Goal: Communication & Community: Answer question/provide support

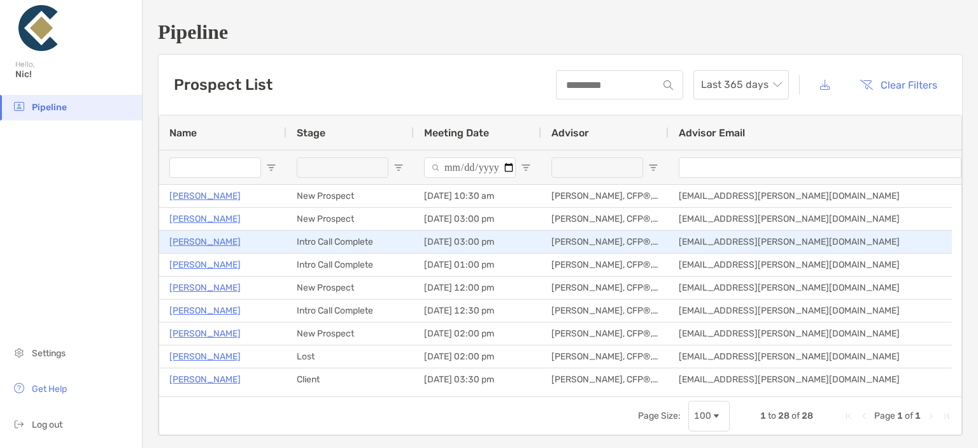
click at [190, 239] on p "[PERSON_NAME]" at bounding box center [204, 242] width 71 height 16
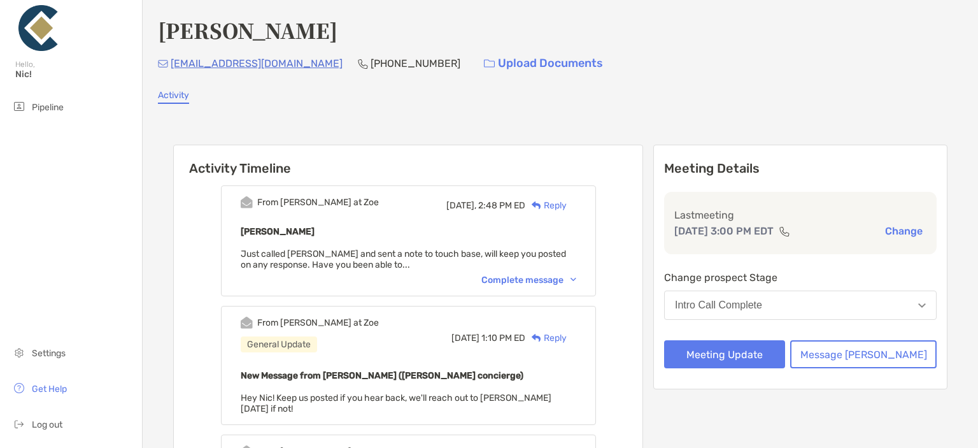
click at [470, 271] on div "From Paul at Zoe Yesterday, 2:48 PM ED Reply Jack Sellet Just called Jack and s…" at bounding box center [408, 240] width 375 height 111
click at [567, 207] on div "Reply" at bounding box center [546, 205] width 41 height 13
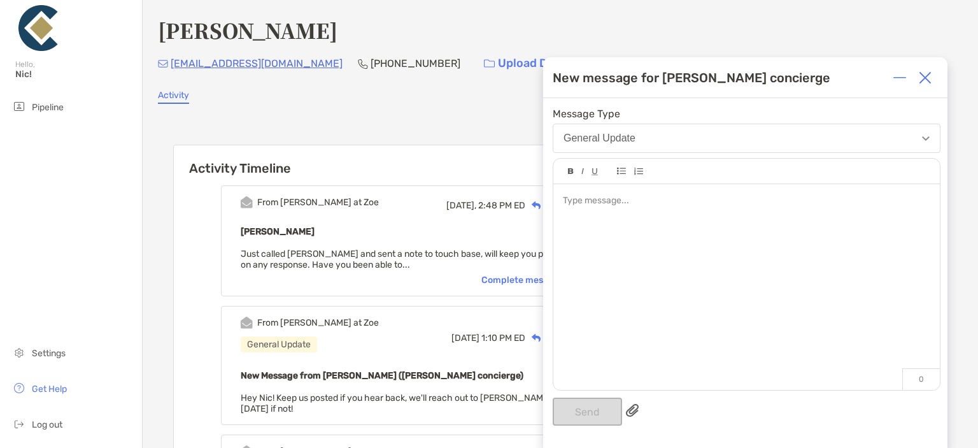
click at [673, 209] on div at bounding box center [747, 280] width 387 height 193
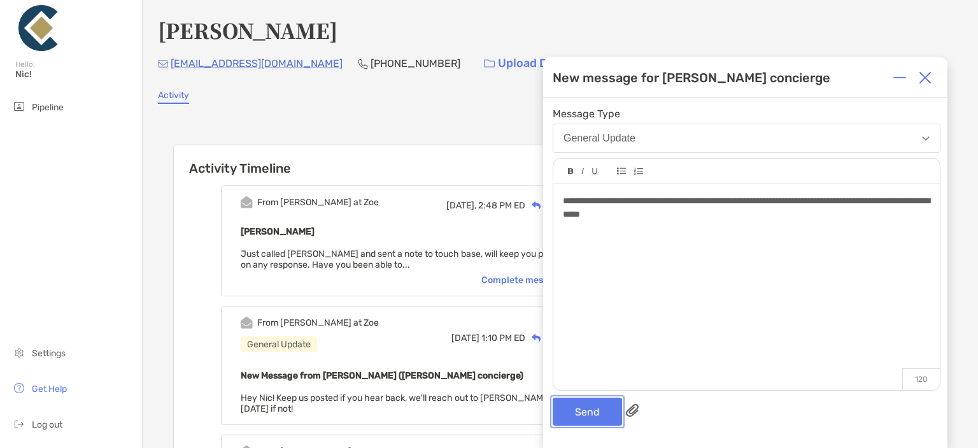
click at [585, 408] on button "Send" at bounding box center [587, 411] width 69 height 28
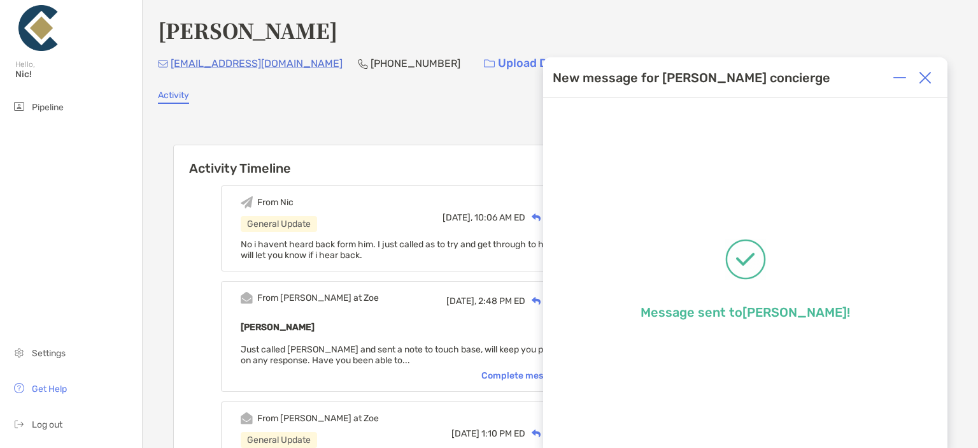
click at [927, 85] on div at bounding box center [925, 77] width 25 height 25
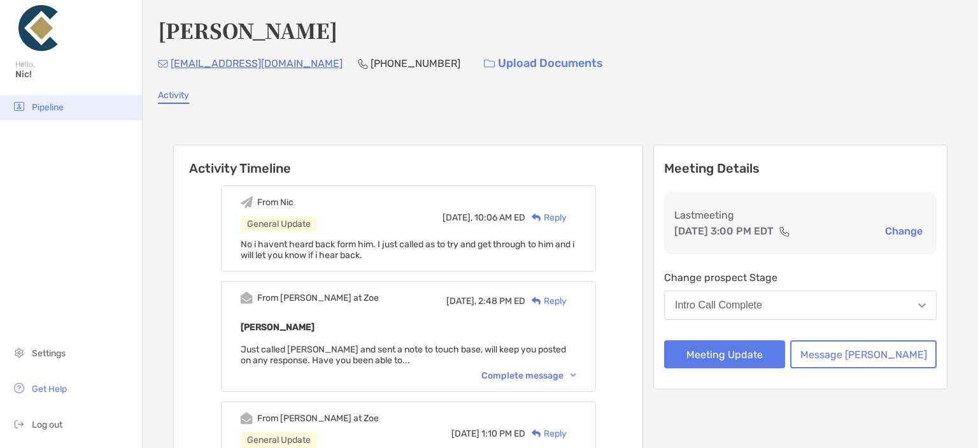
click at [48, 108] on span "Pipeline" at bounding box center [48, 107] width 32 height 11
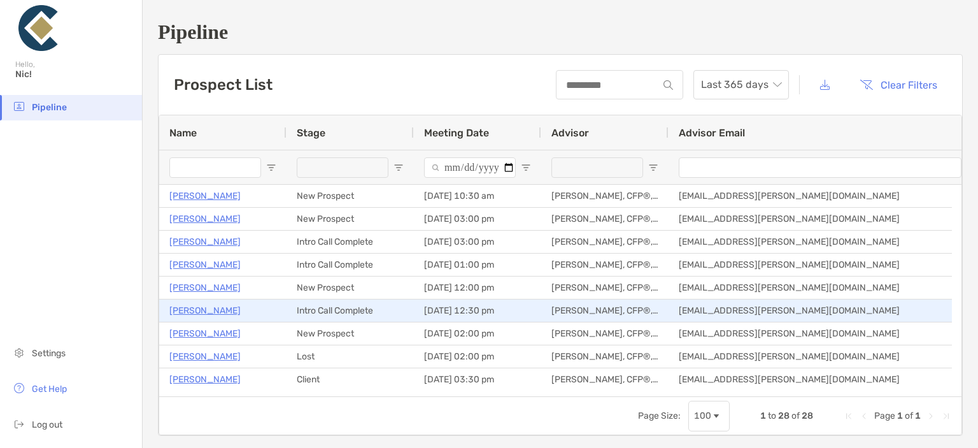
click at [209, 306] on p "[PERSON_NAME]" at bounding box center [204, 311] width 71 height 16
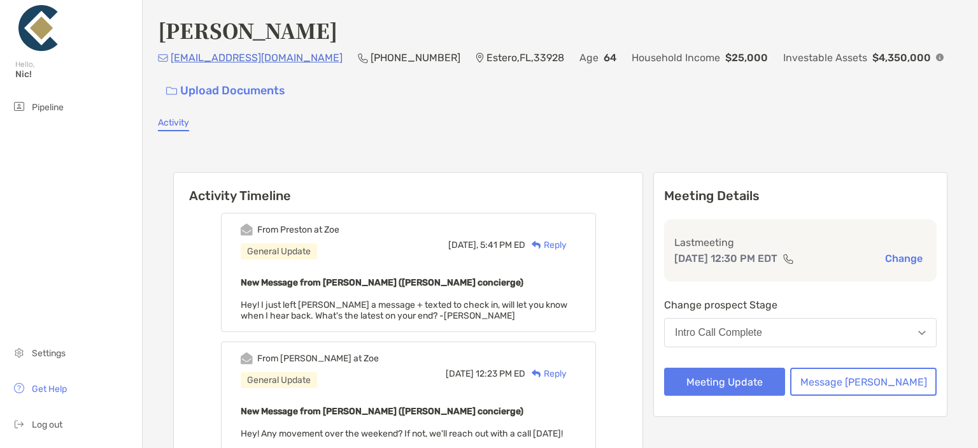
click at [567, 241] on div "Reply" at bounding box center [546, 244] width 41 height 13
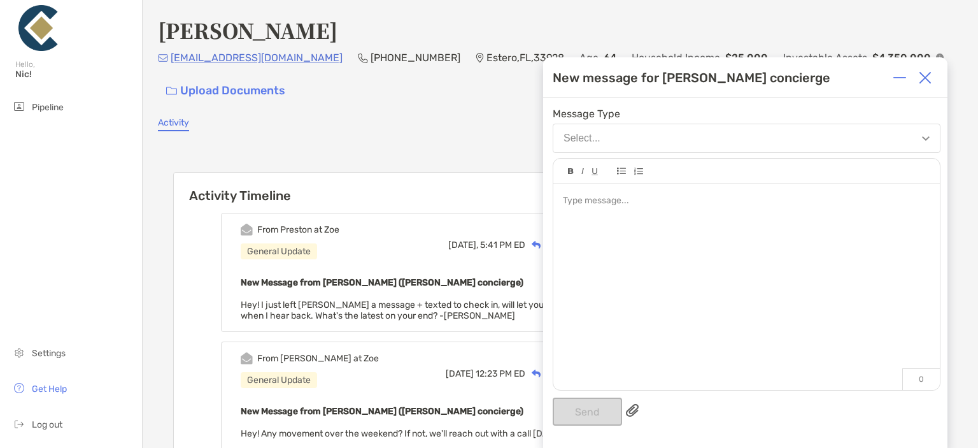
click at [610, 236] on div at bounding box center [747, 280] width 387 height 193
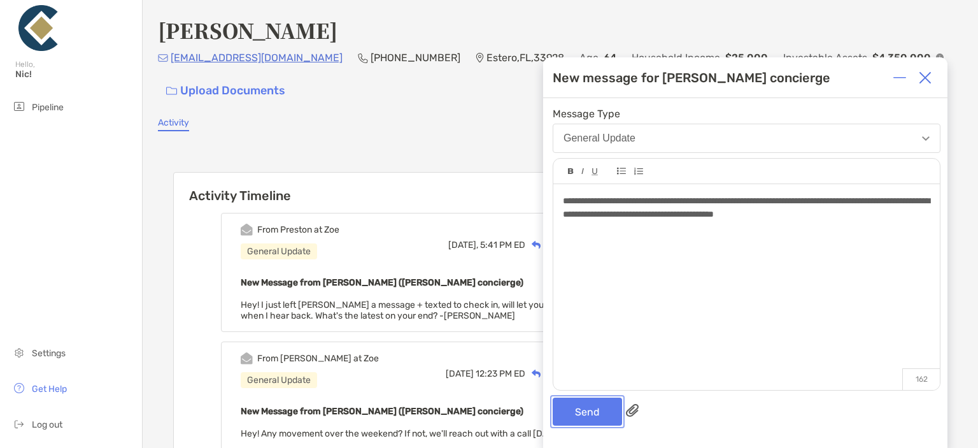
click at [584, 413] on button "Send" at bounding box center [587, 411] width 69 height 28
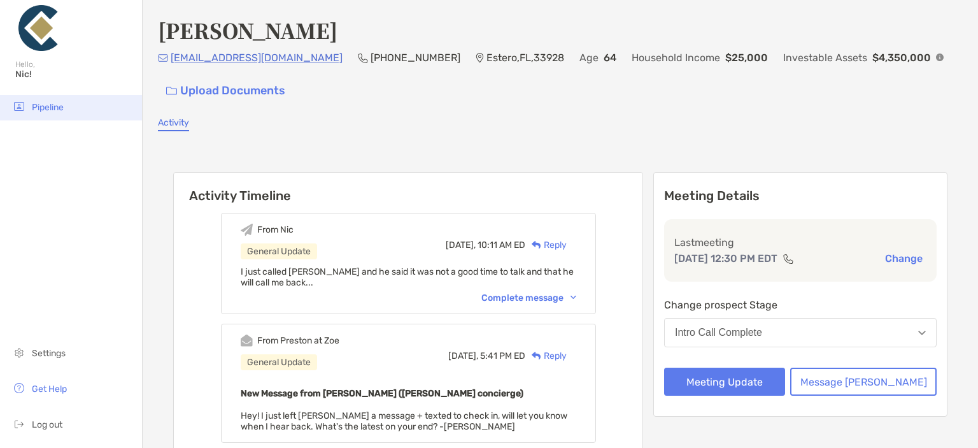
click at [42, 104] on span "Pipeline" at bounding box center [48, 107] width 32 height 11
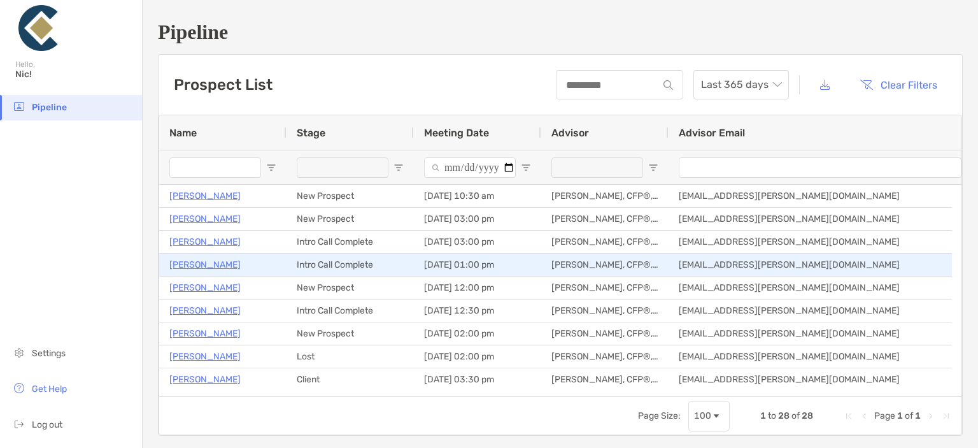
click at [217, 264] on p "James Ferguson" at bounding box center [204, 265] width 71 height 16
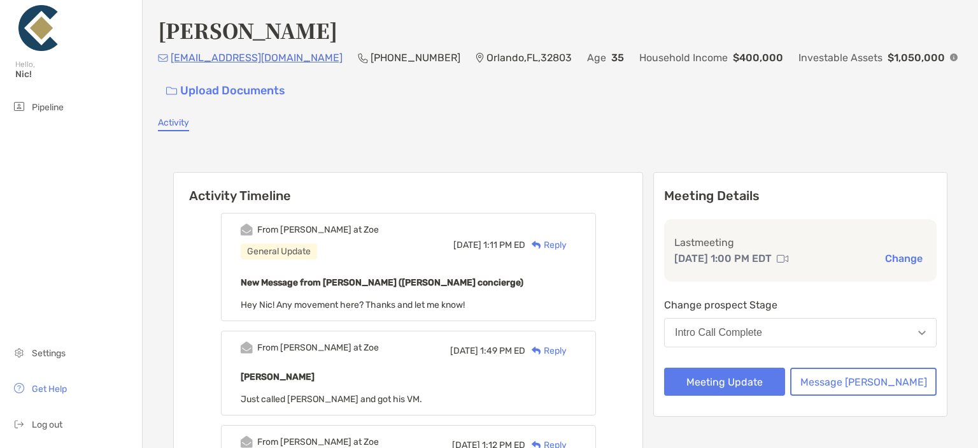
click at [567, 238] on div "Reply" at bounding box center [546, 244] width 41 height 13
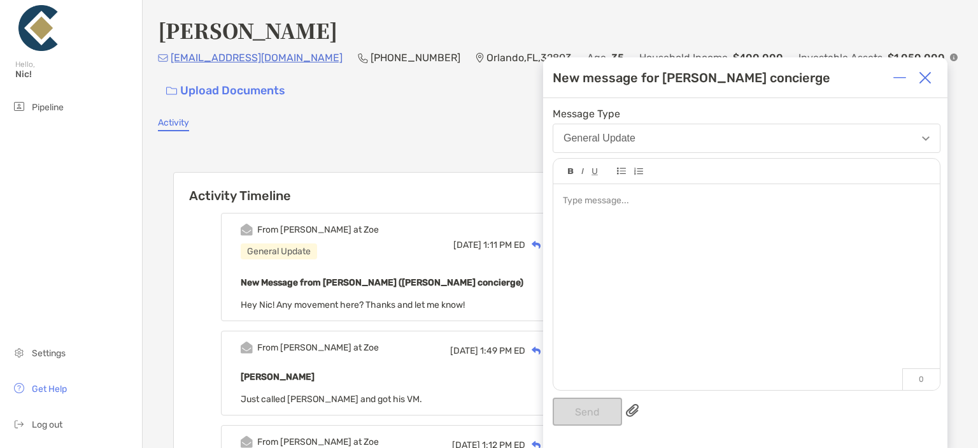
click at [699, 247] on div at bounding box center [747, 280] width 387 height 193
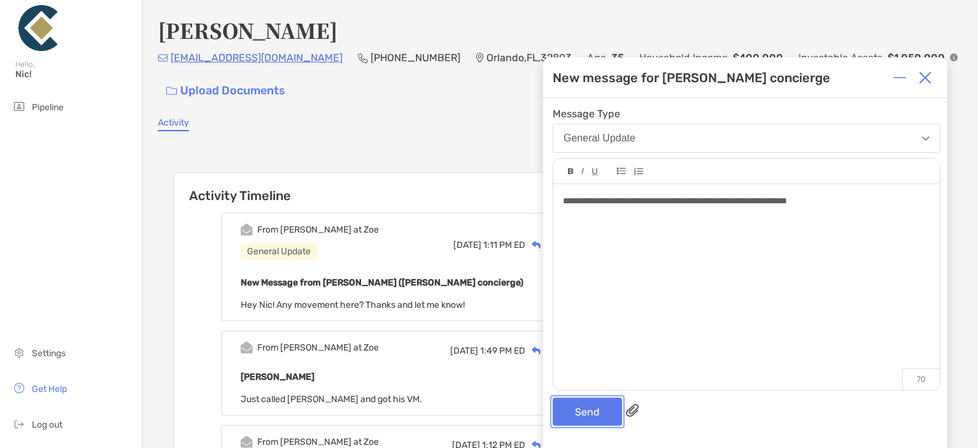
click at [587, 410] on button "Send" at bounding box center [587, 411] width 69 height 28
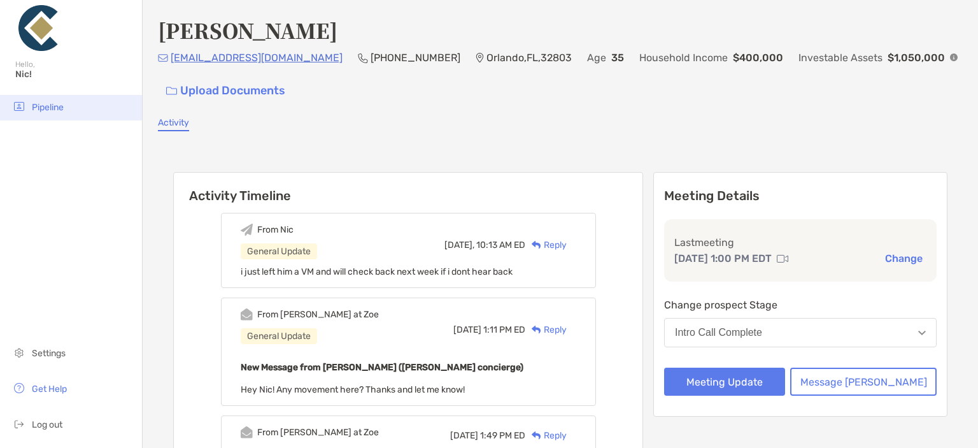
click at [24, 101] on img at bounding box center [18, 106] width 15 height 15
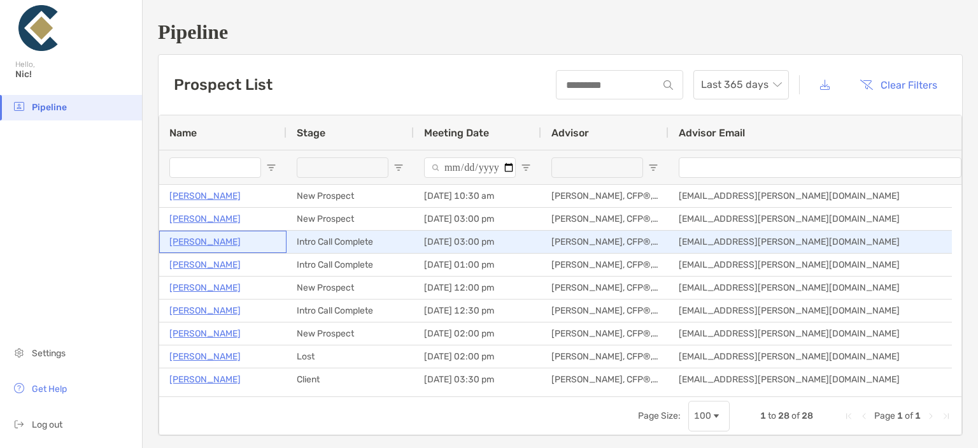
click at [202, 240] on p "[PERSON_NAME]" at bounding box center [204, 242] width 71 height 16
